Goal: Transaction & Acquisition: Purchase product/service

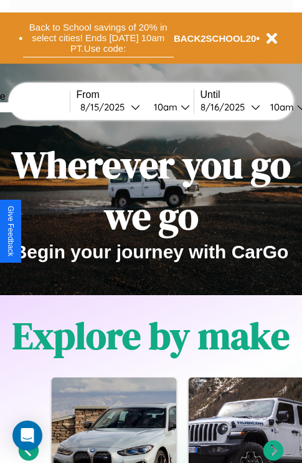
click at [98, 38] on button "Back to School savings of 20% in select cities! Ends [DATE] 10am PT. Use code:" at bounding box center [98, 38] width 151 height 39
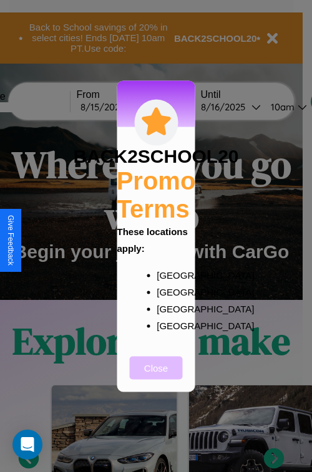
click at [156, 376] on button "Close" at bounding box center [156, 367] width 53 height 23
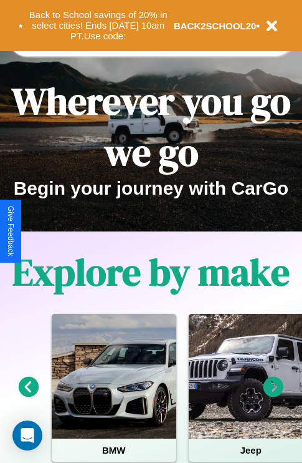
scroll to position [192, 0]
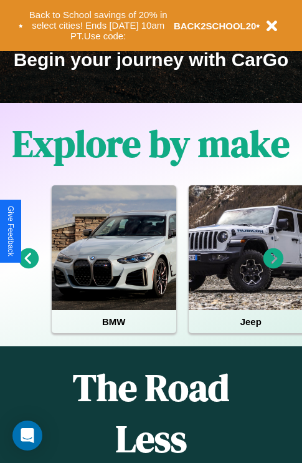
click at [274, 267] on icon at bounding box center [274, 258] width 21 height 21
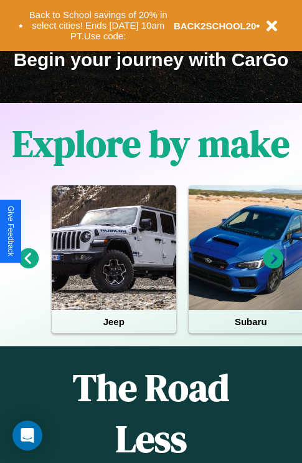
click at [274, 267] on icon at bounding box center [274, 258] width 21 height 21
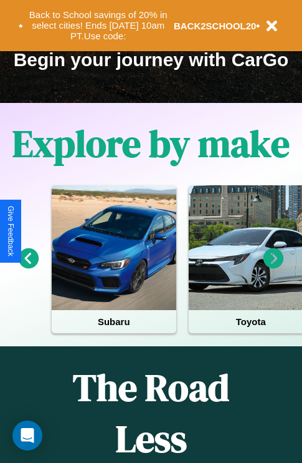
click at [274, 267] on icon at bounding box center [274, 258] width 21 height 21
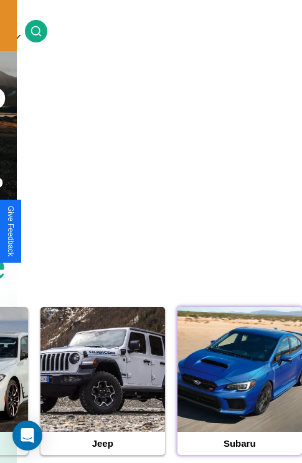
click at [239, 388] on div at bounding box center [240, 369] width 125 height 125
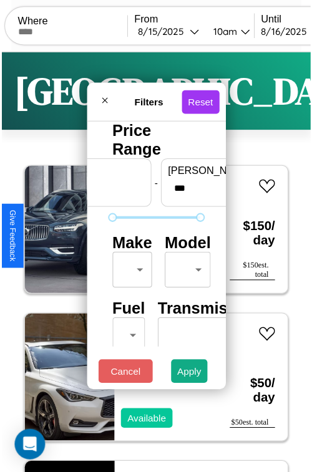
scroll to position [37, 0]
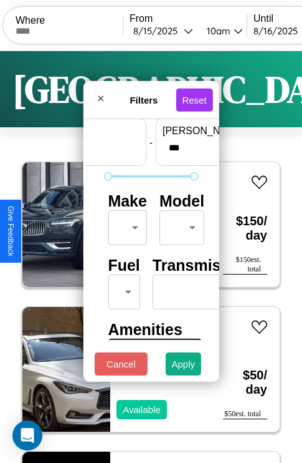
click at [125, 224] on body "CarGo Where From [DATE] 10am Until [DATE] 10am Become a Host Login Sign Up Toky…" at bounding box center [151, 257] width 302 height 514
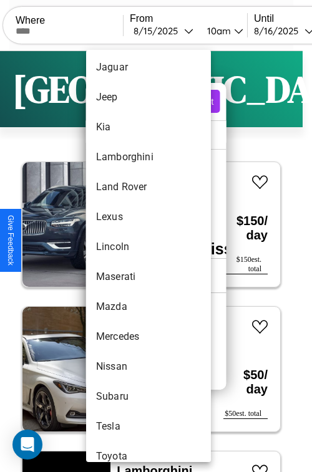
scroll to position [652, 0]
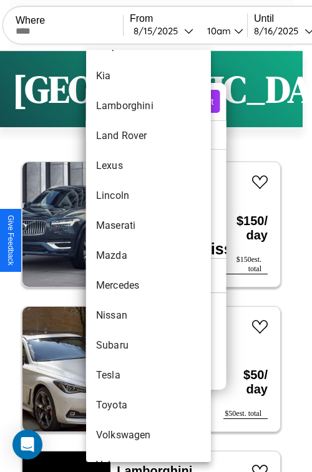
click at [125, 256] on li "Mazda" at bounding box center [148, 256] width 125 height 30
type input "*****"
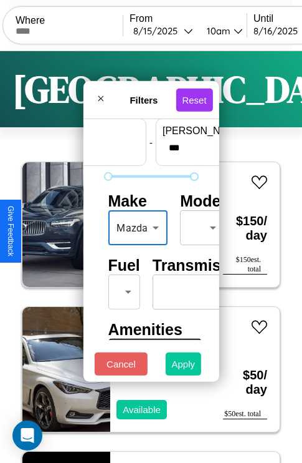
click at [184, 367] on button "Apply" at bounding box center [184, 363] width 36 height 23
